Goal: Complete application form: Complete application form

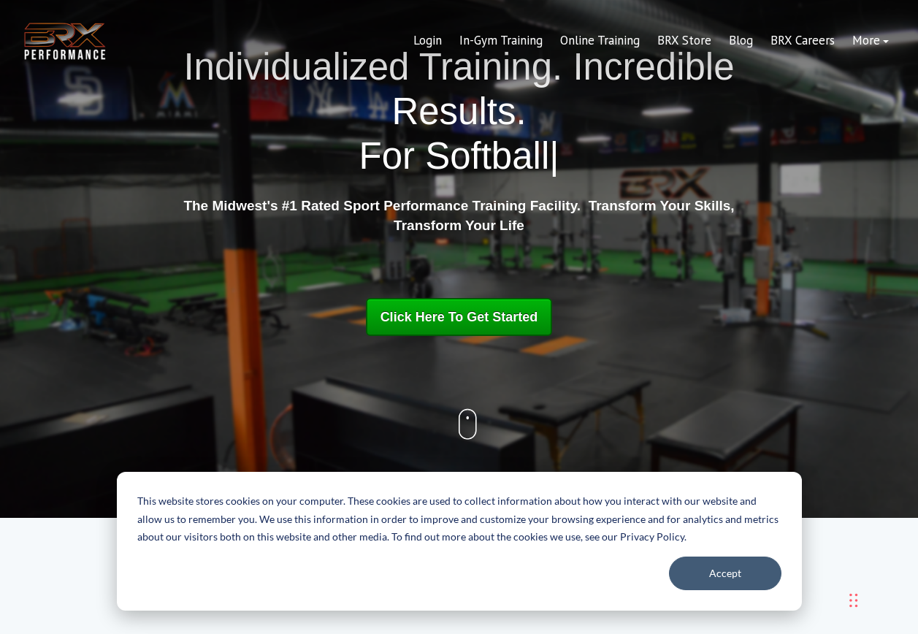
scroll to position [73, 0]
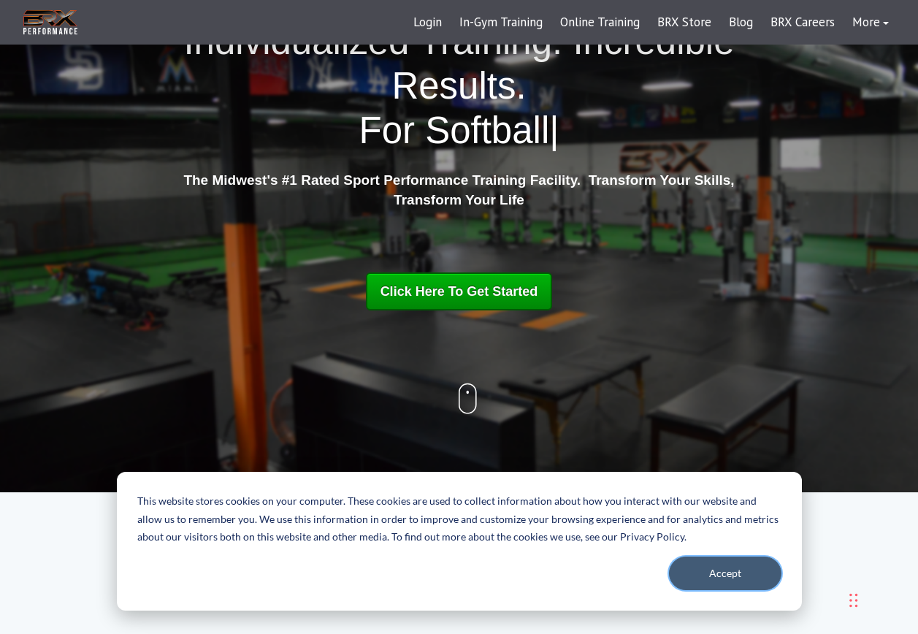
click at [731, 577] on button "Accept" at bounding box center [725, 573] width 112 height 34
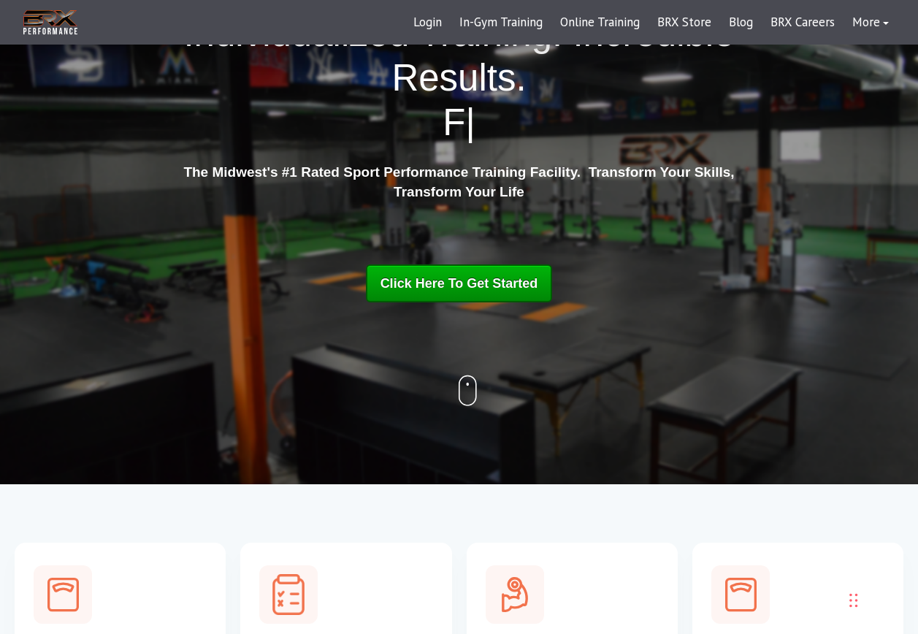
scroll to position [0, 0]
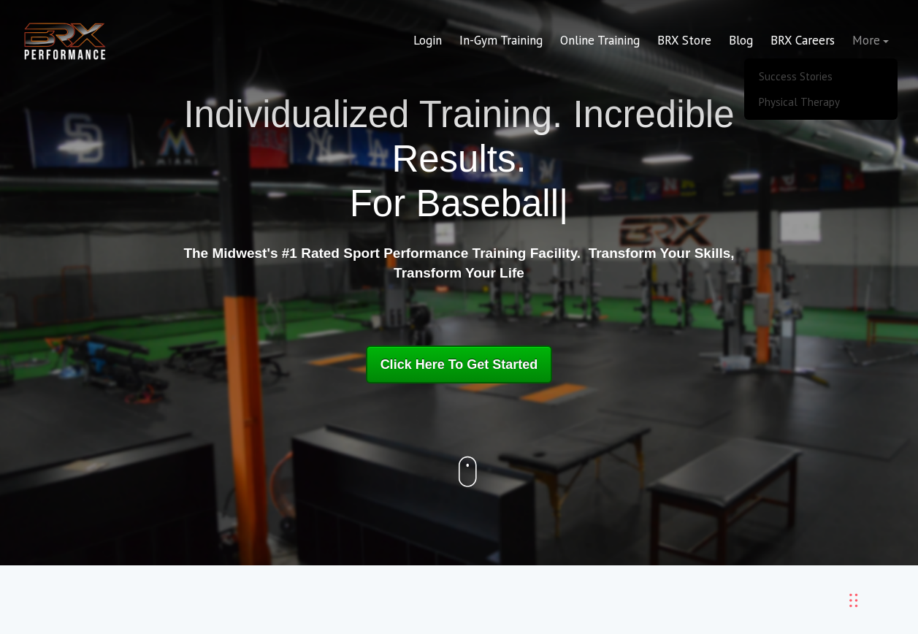
click at [879, 42] on link "More" at bounding box center [870, 40] width 54 height 35
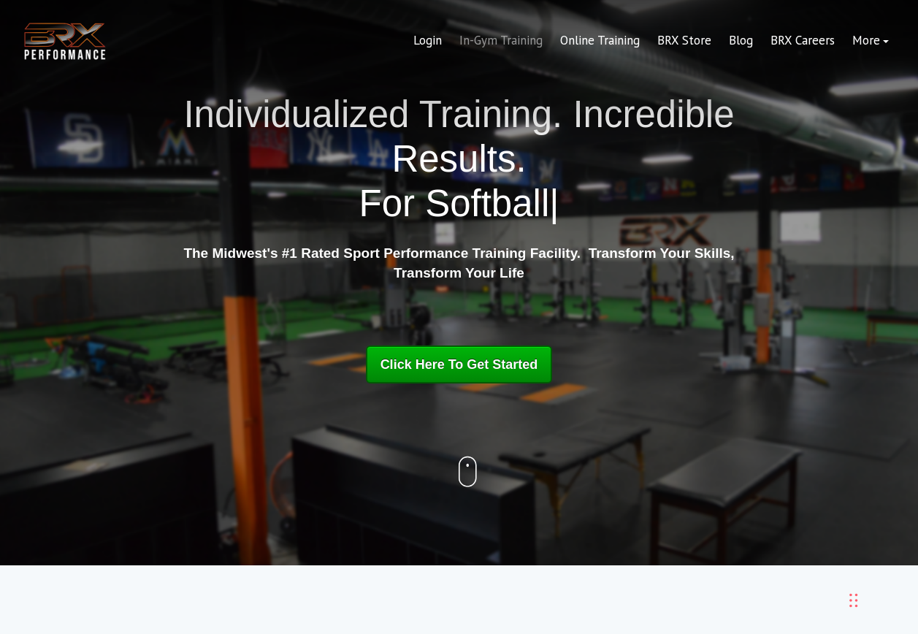
click at [456, 41] on link "In-Gym Training" at bounding box center [500, 40] width 101 height 35
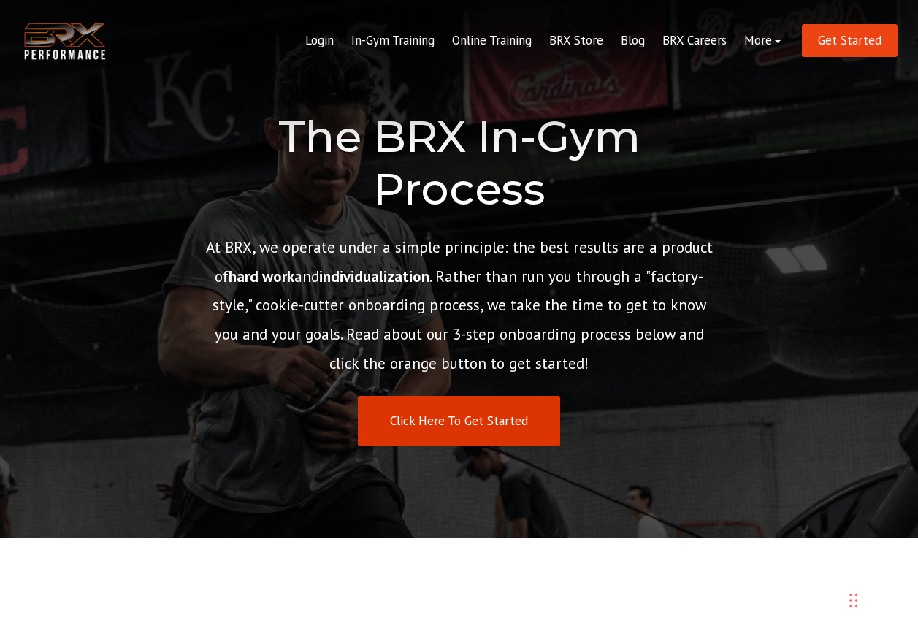
click at [494, 431] on link "Click Here To Get Started" at bounding box center [459, 421] width 202 height 50
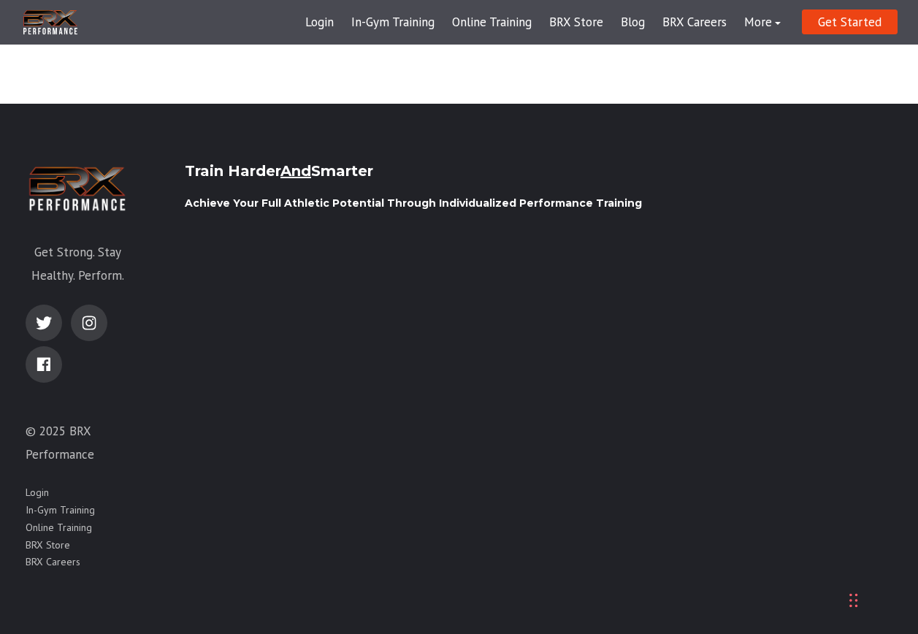
scroll to position [2216, 0]
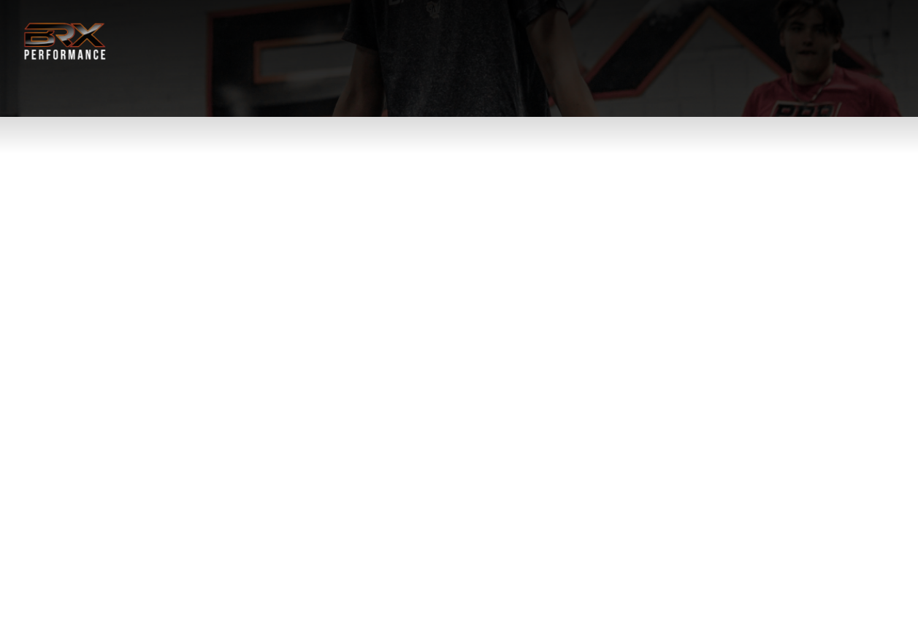
select select "**"
type div "[DATE]"
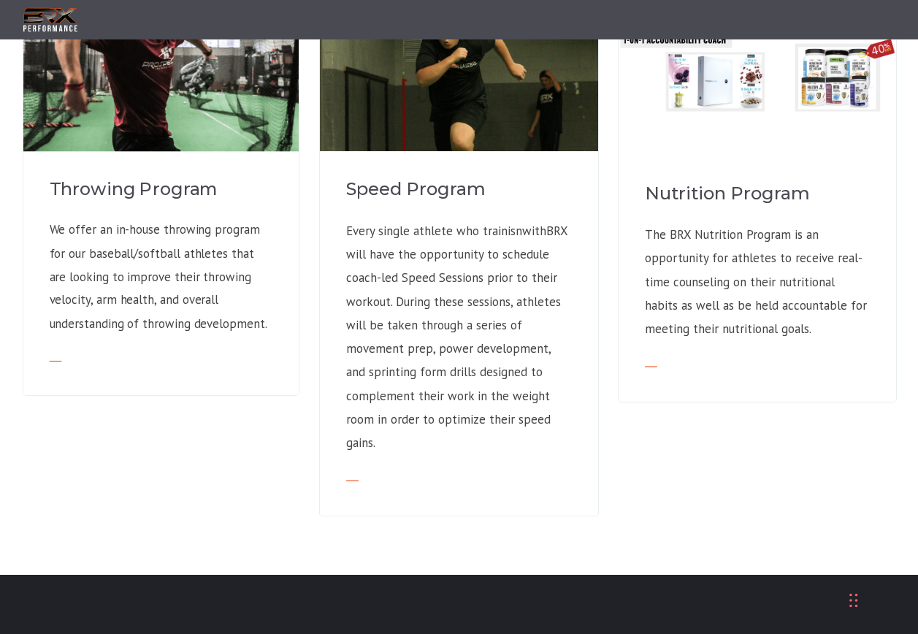
scroll to position [1241, 0]
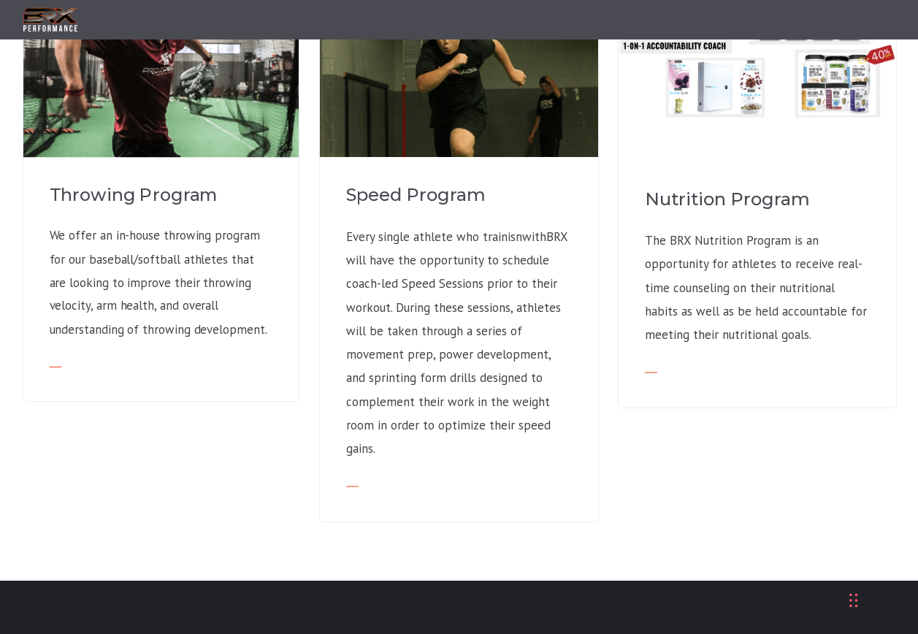
click at [209, 146] on img at bounding box center [160, 99] width 275 height 275
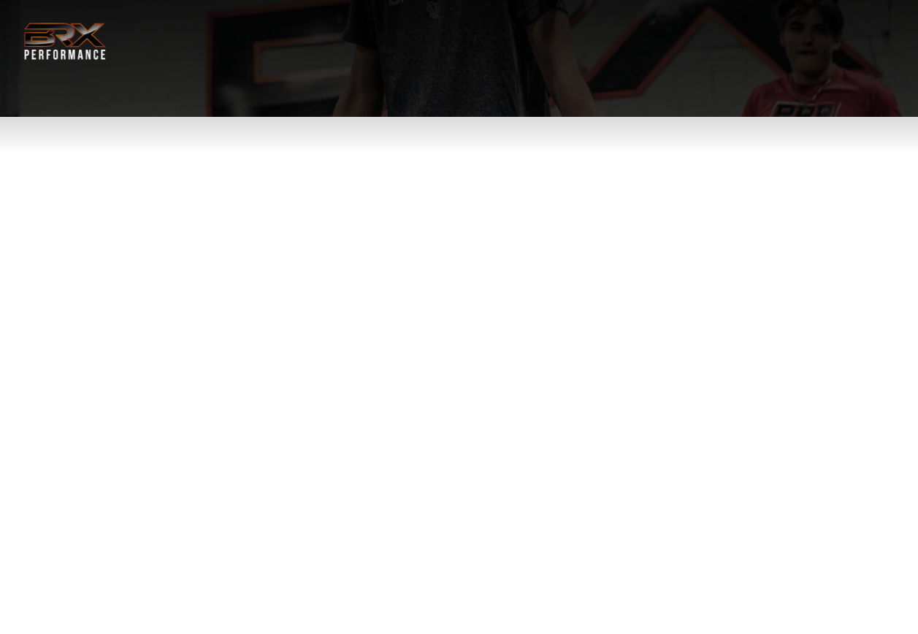
select select "**"
